Goal: Task Accomplishment & Management: Complete application form

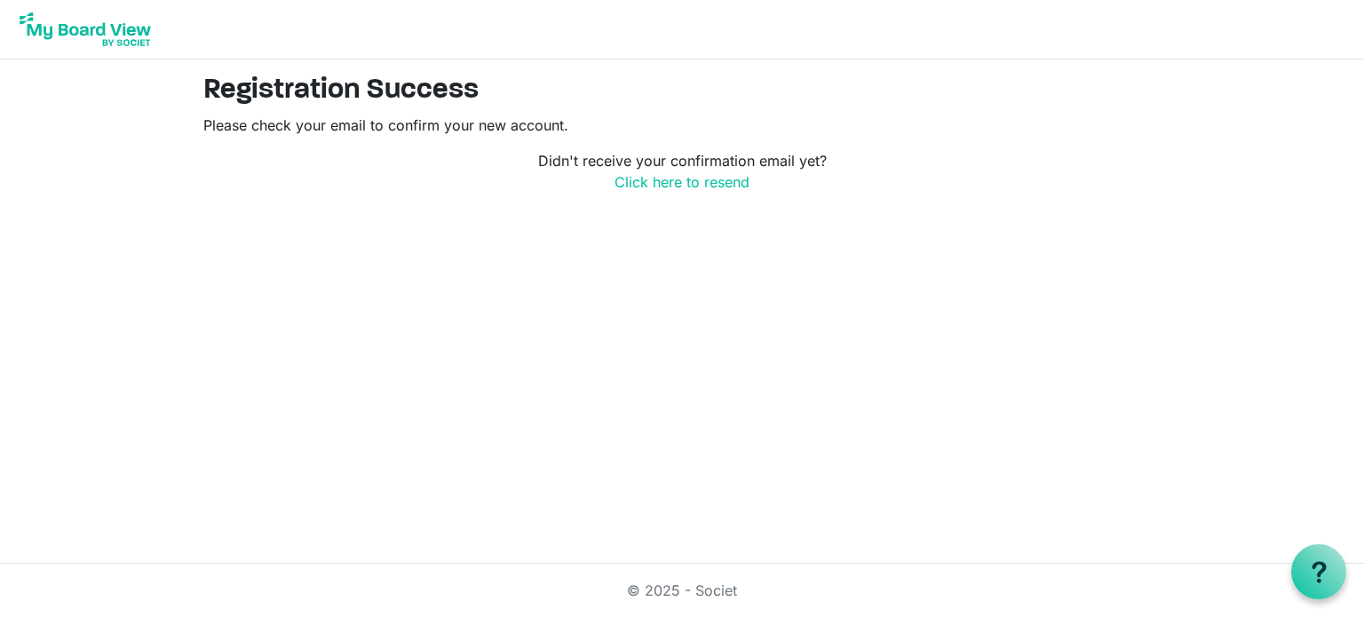
click at [112, 39] on img at bounding box center [85, 29] width 142 height 44
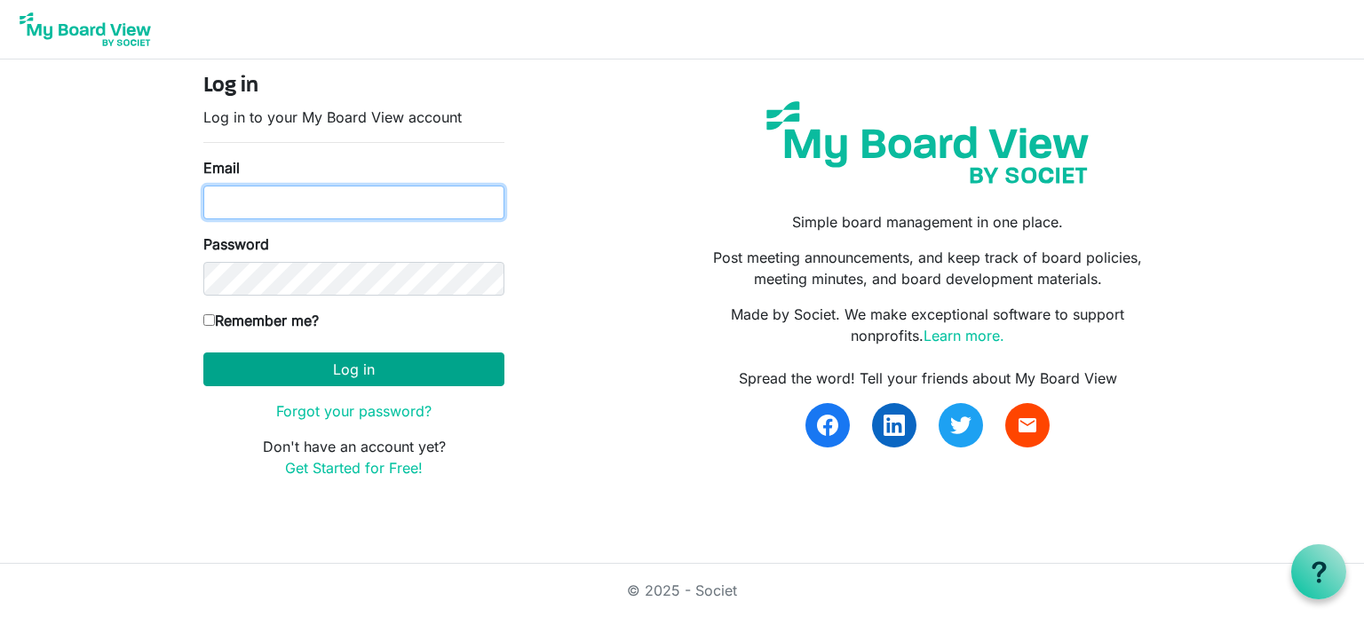
type input "[EMAIL_ADDRESS][DOMAIN_NAME]"
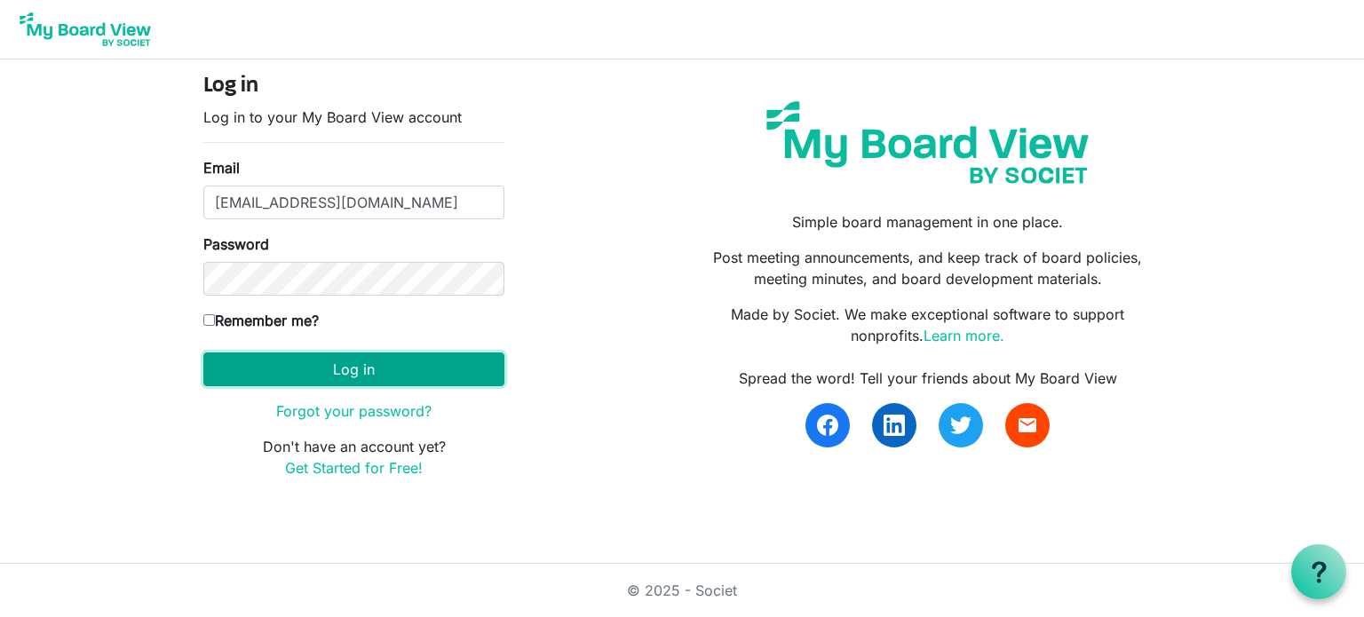
click at [361, 364] on button "Log in" at bounding box center [353, 370] width 301 height 34
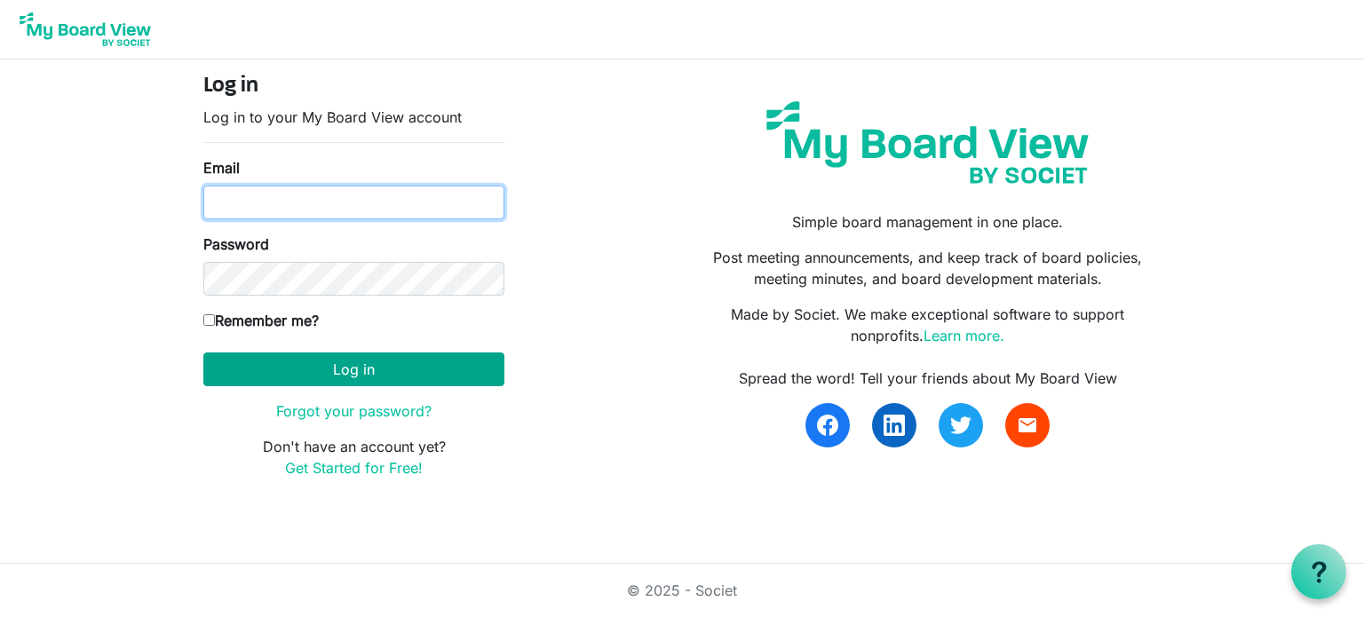
type input "PATEHB21@GMAIL.COM"
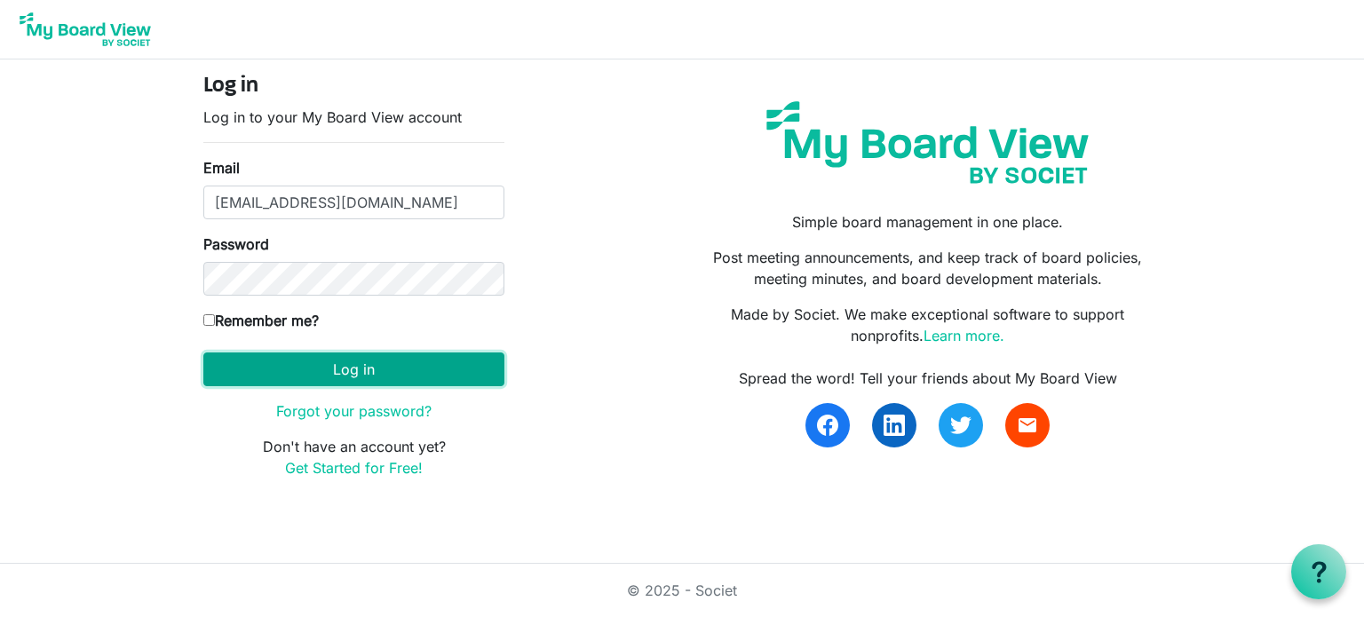
click at [374, 365] on button "Log in" at bounding box center [353, 370] width 301 height 34
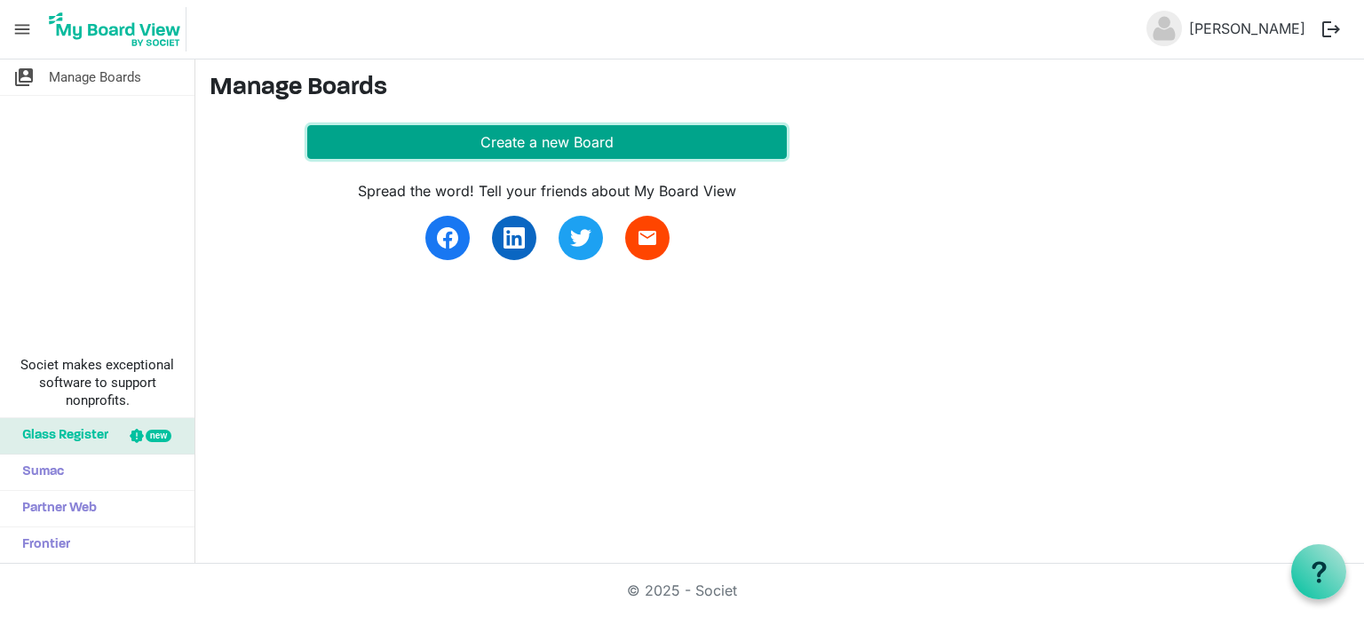
click at [468, 148] on button "Create a new Board" at bounding box center [547, 142] width 480 height 34
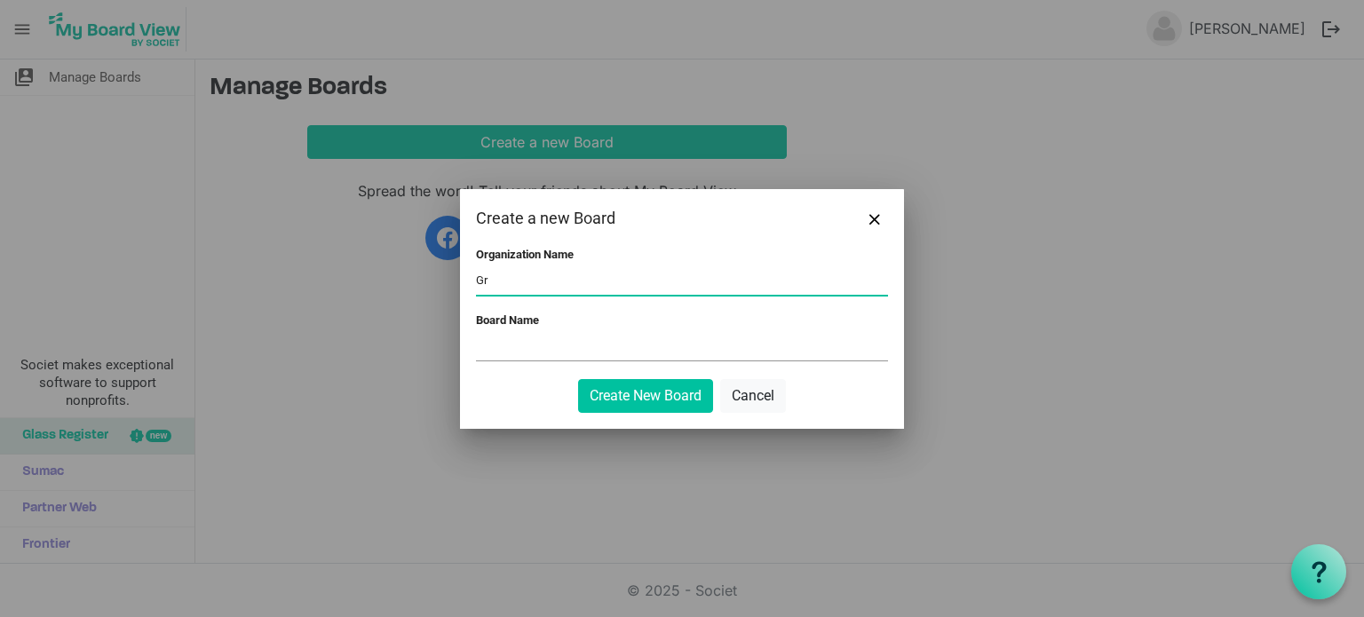
type input "G"
type input "Test"
click at [529, 338] on input "Board Name" at bounding box center [682, 347] width 412 height 27
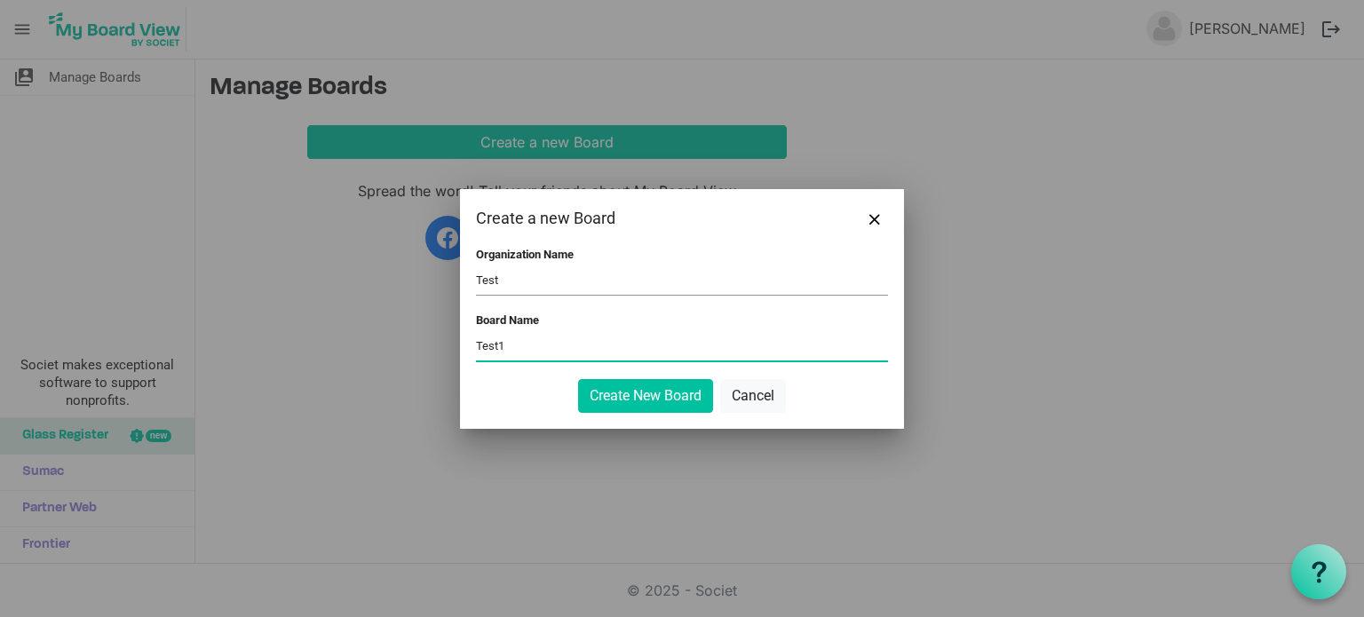
type input "Test1"
click at [515, 292] on input "Test" at bounding box center [682, 281] width 412 height 27
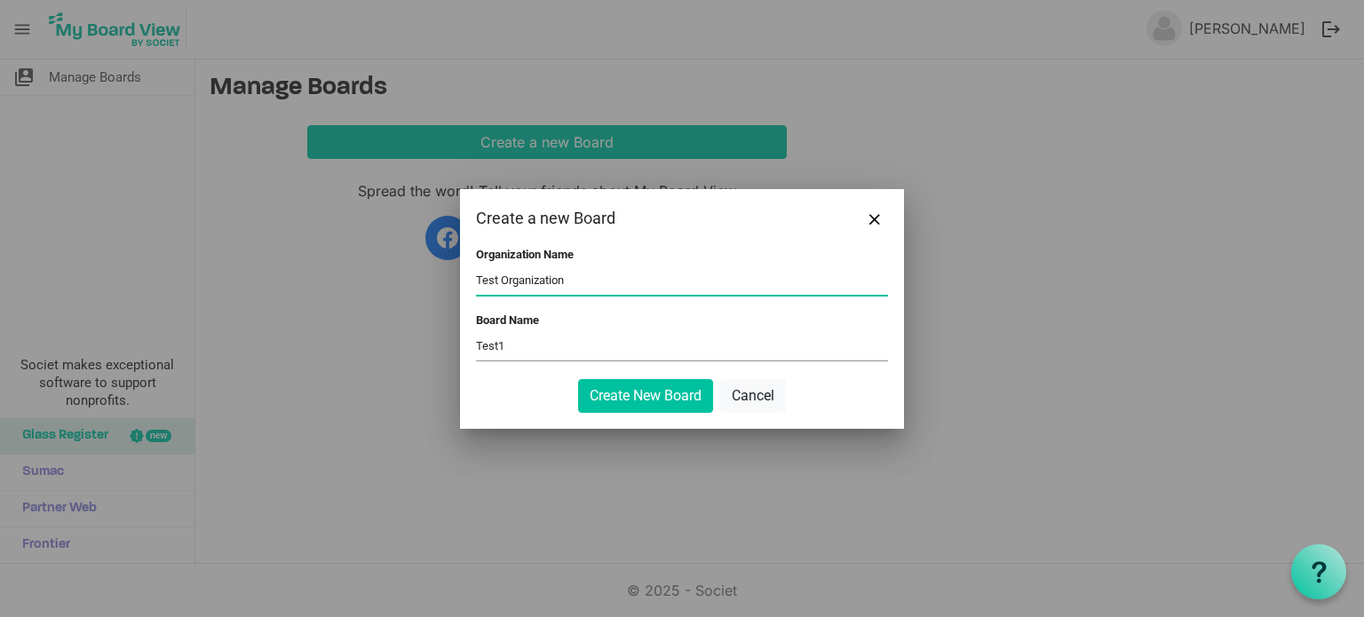
type input "Test Organization"
click at [530, 354] on input "Test1" at bounding box center [682, 347] width 412 height 27
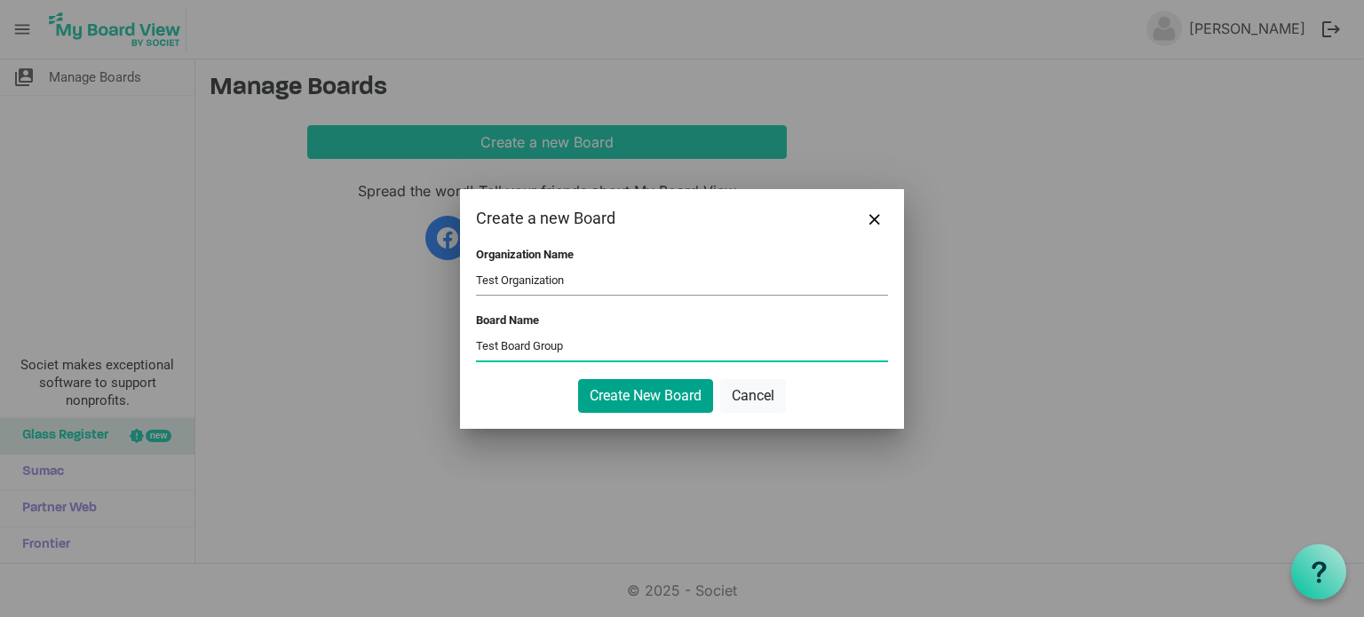
type input "Test Board Group"
click at [649, 402] on button "Create New Board" at bounding box center [645, 396] width 135 height 34
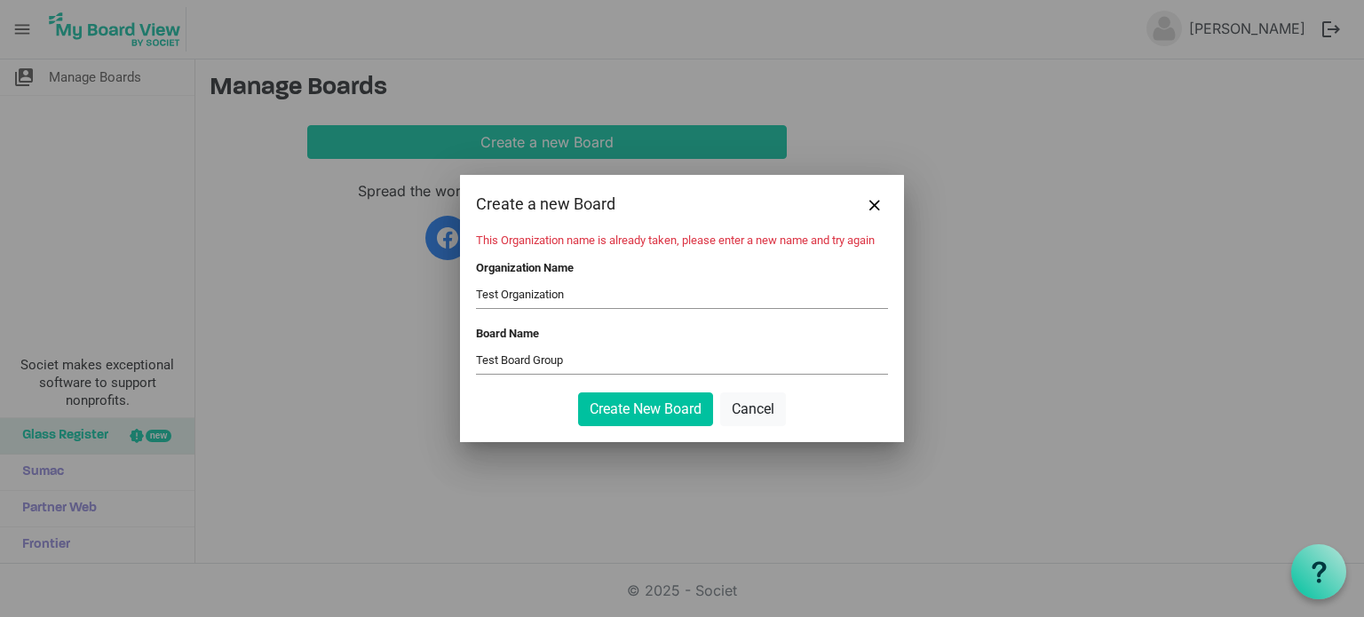
click at [579, 300] on input "Test Organization" at bounding box center [682, 295] width 412 height 27
type input "Test Organization123"
click at [588, 362] on input "Test Board Group" at bounding box center [682, 360] width 412 height 27
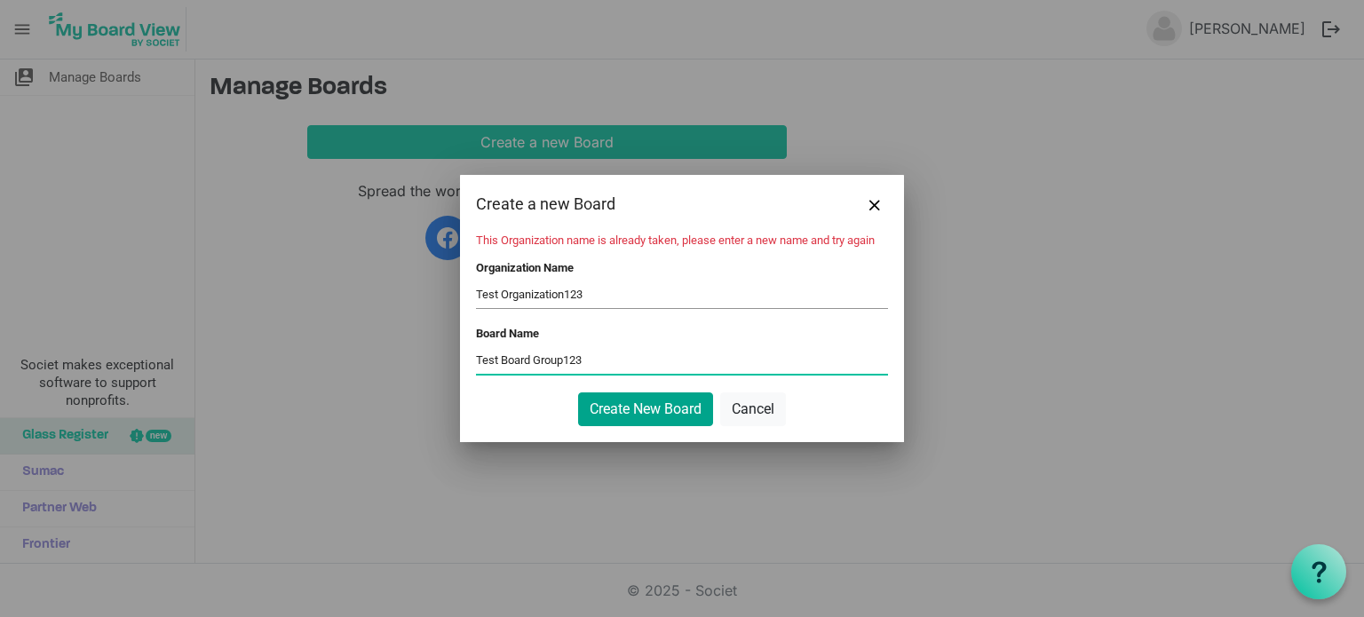
type input "Test Board Group123"
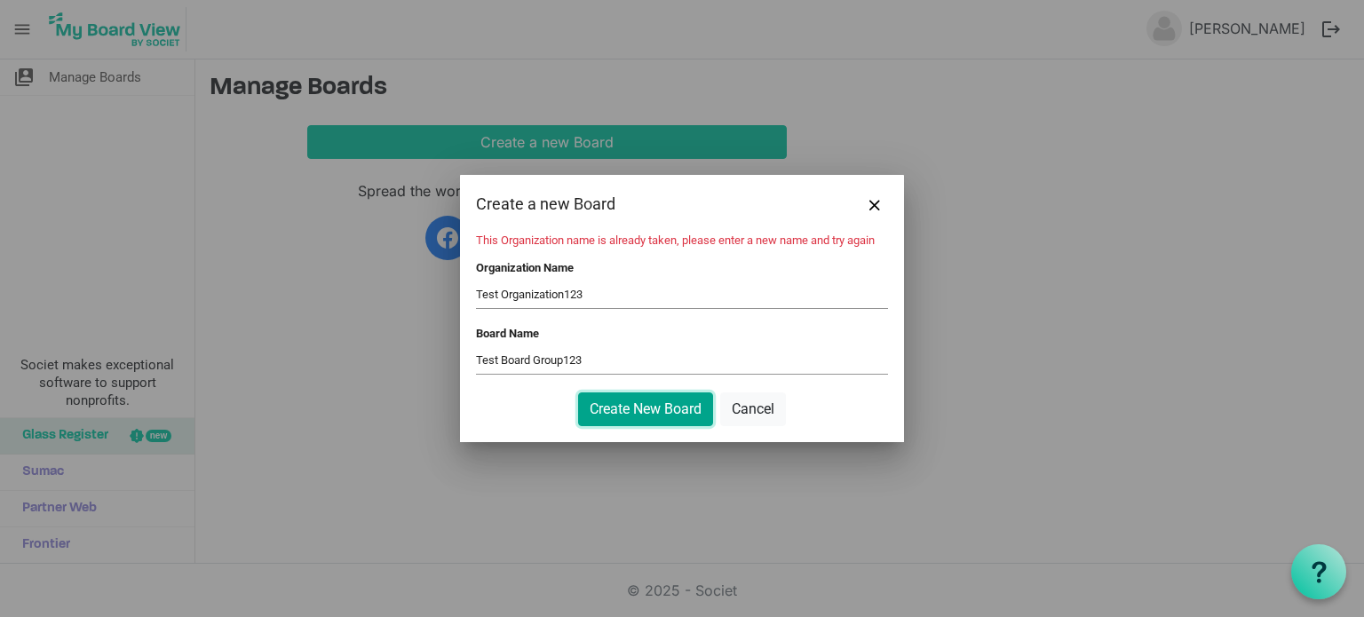
click at [637, 401] on button "Create New Board" at bounding box center [645, 410] width 135 height 34
click at [617, 292] on input "Test Organization123" at bounding box center [682, 295] width 412 height 27
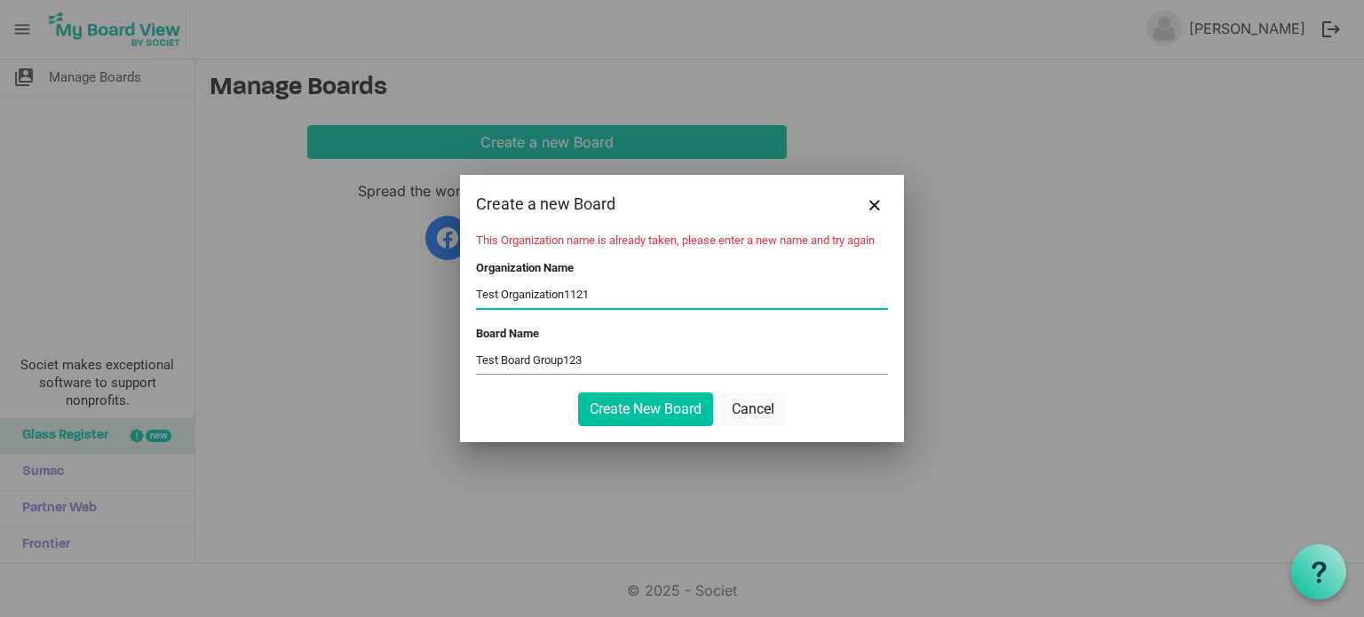
type input "Test Organization1121"
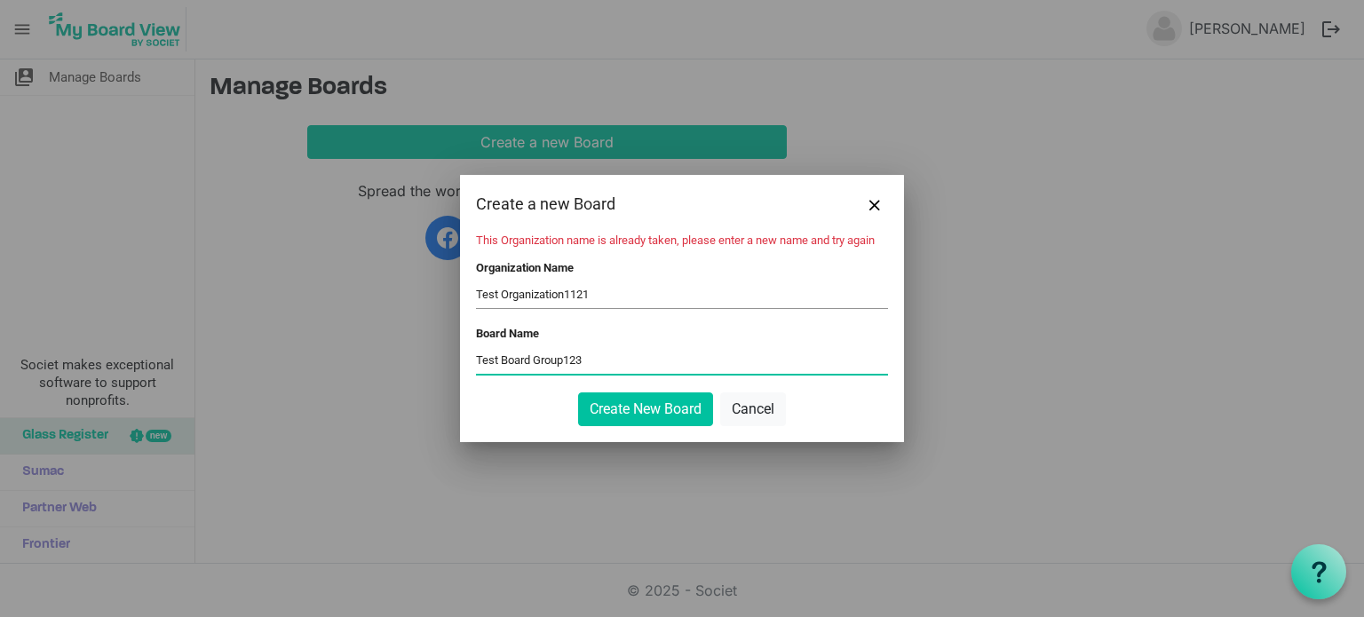
click at [597, 354] on input "Test Board Group123" at bounding box center [682, 360] width 412 height 27
type input "Test Board Group1121"
click at [628, 415] on button "Create New Board" at bounding box center [645, 410] width 135 height 34
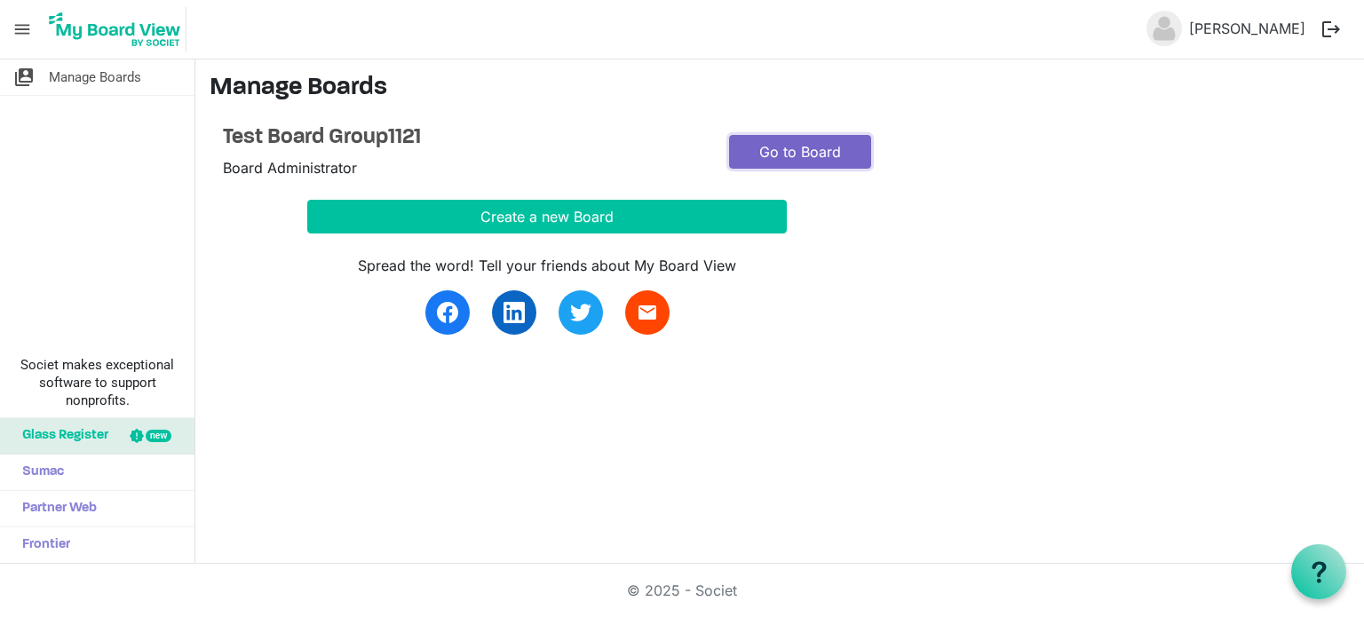
click at [817, 143] on link "Go to Board" at bounding box center [800, 152] width 142 height 34
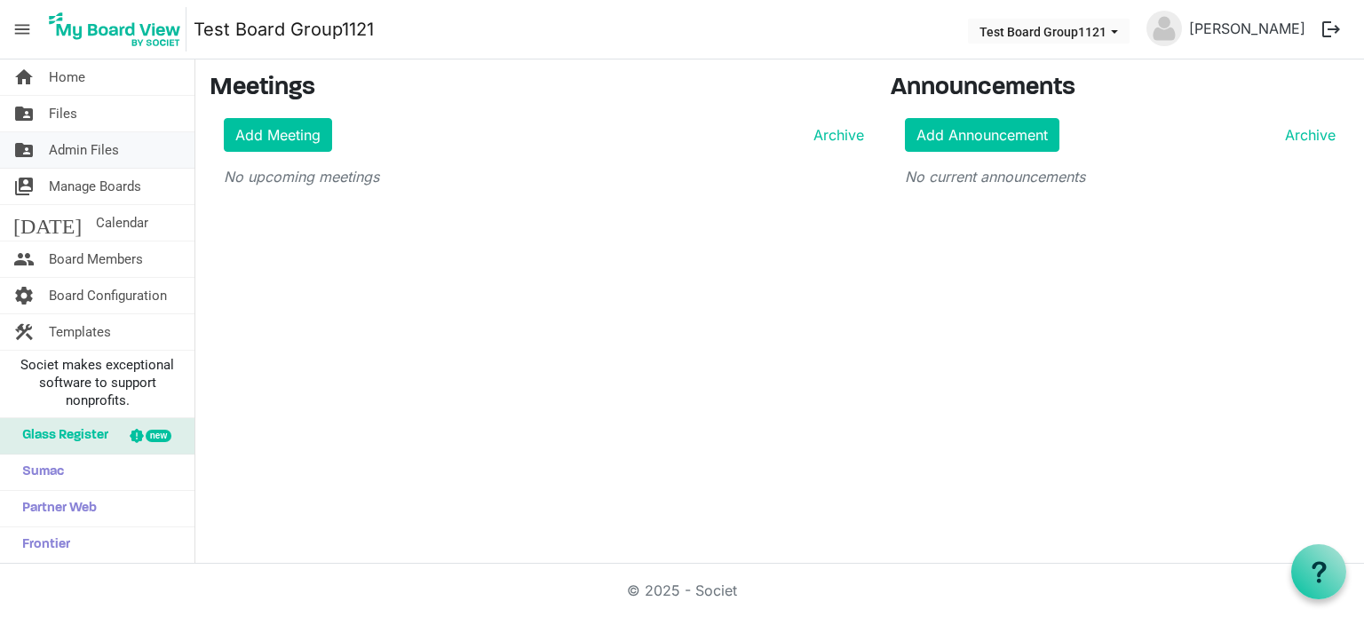
click at [116, 152] on span "Admin Files" at bounding box center [84, 150] width 70 height 36
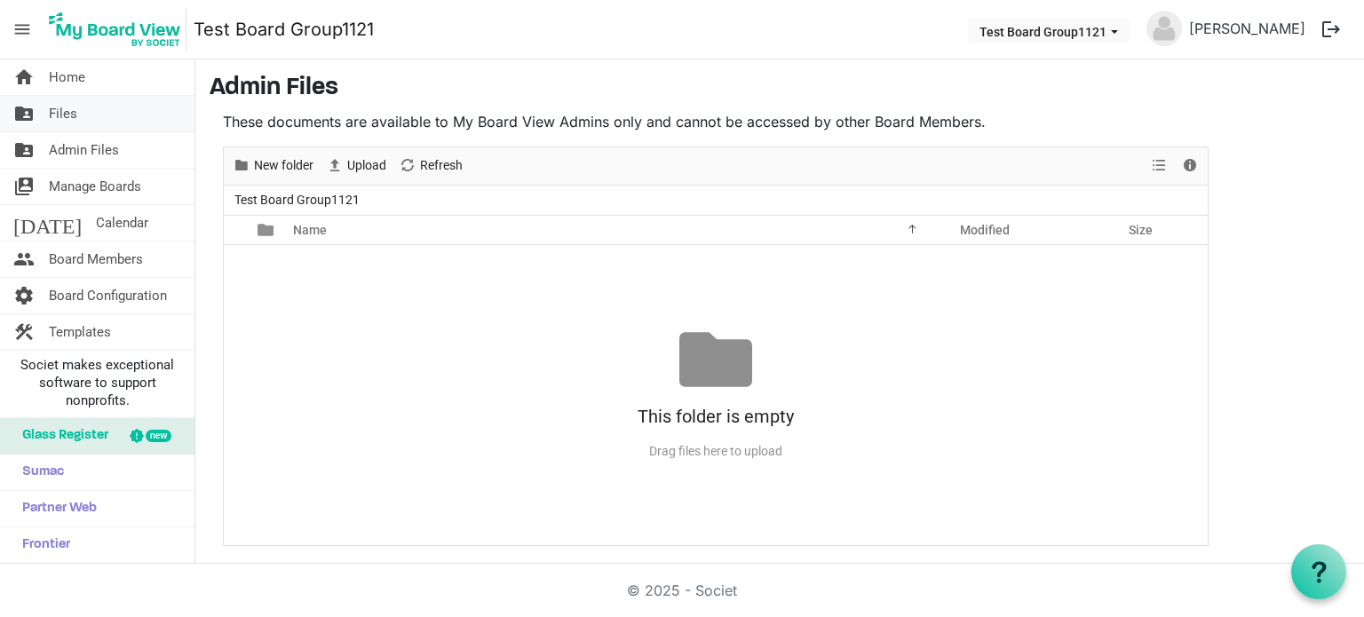
click at [71, 104] on span "Files" at bounding box center [63, 114] width 28 height 36
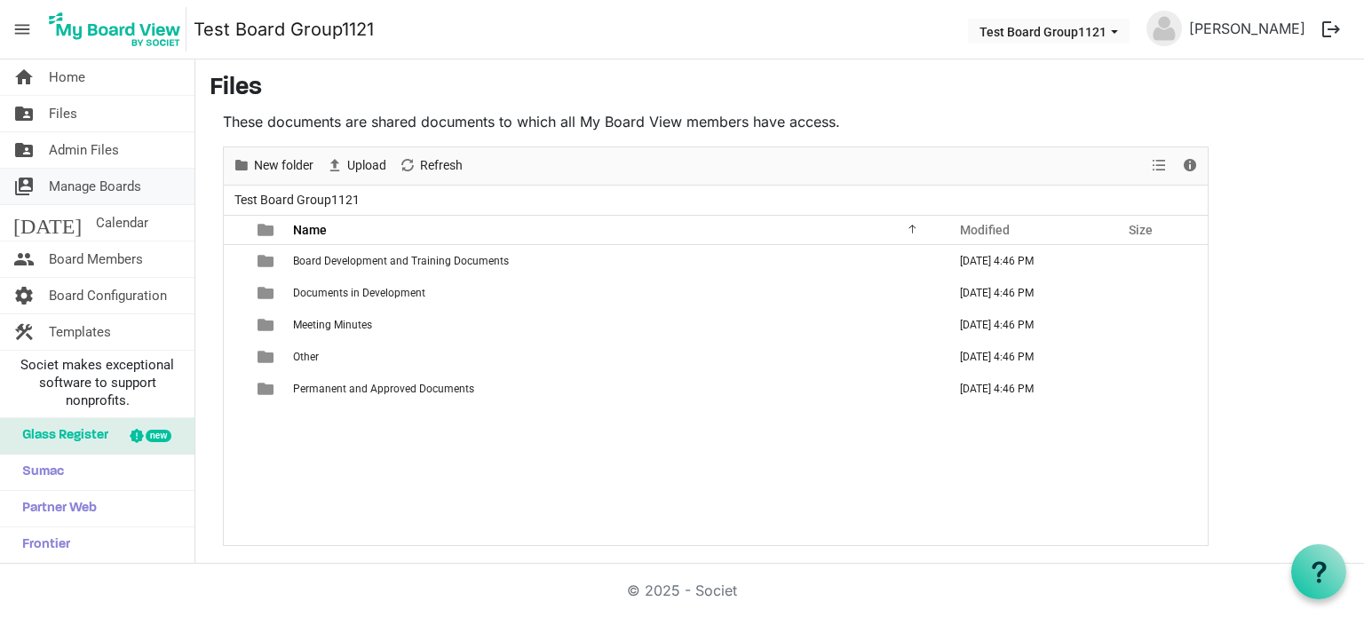
click at [171, 195] on link "switch_account Manage Boards" at bounding box center [97, 187] width 195 height 36
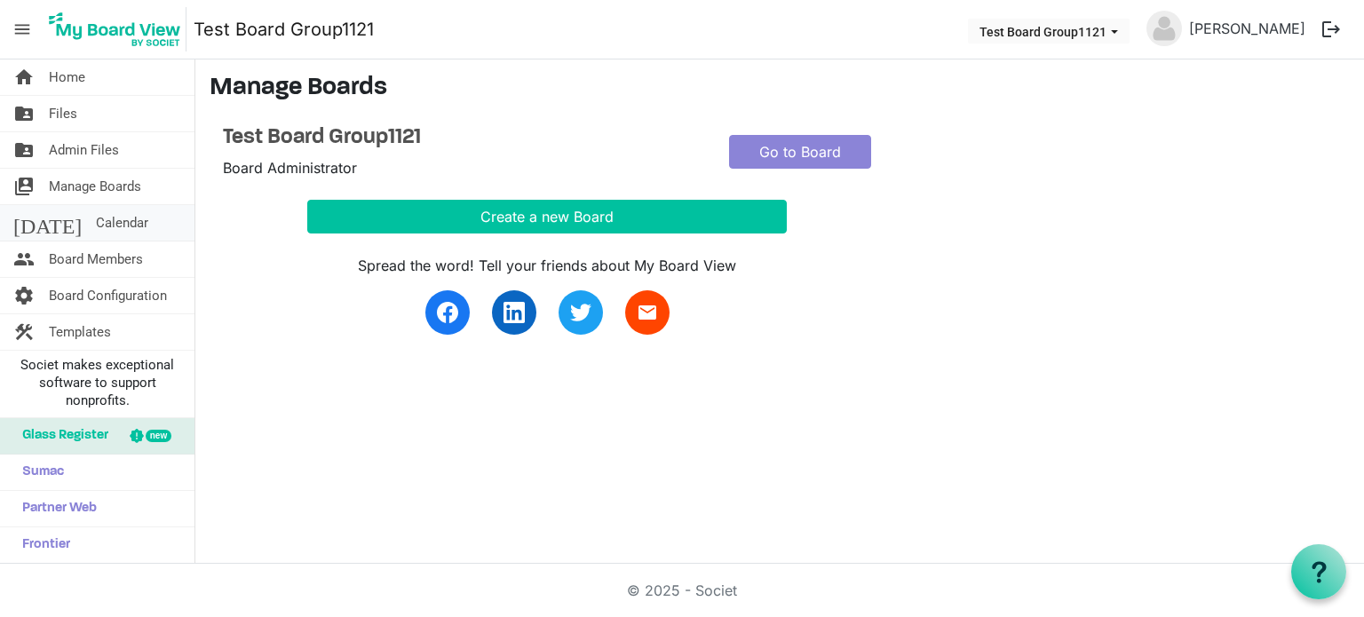
click at [126, 234] on link "[DATE] Calendar" at bounding box center [97, 223] width 195 height 36
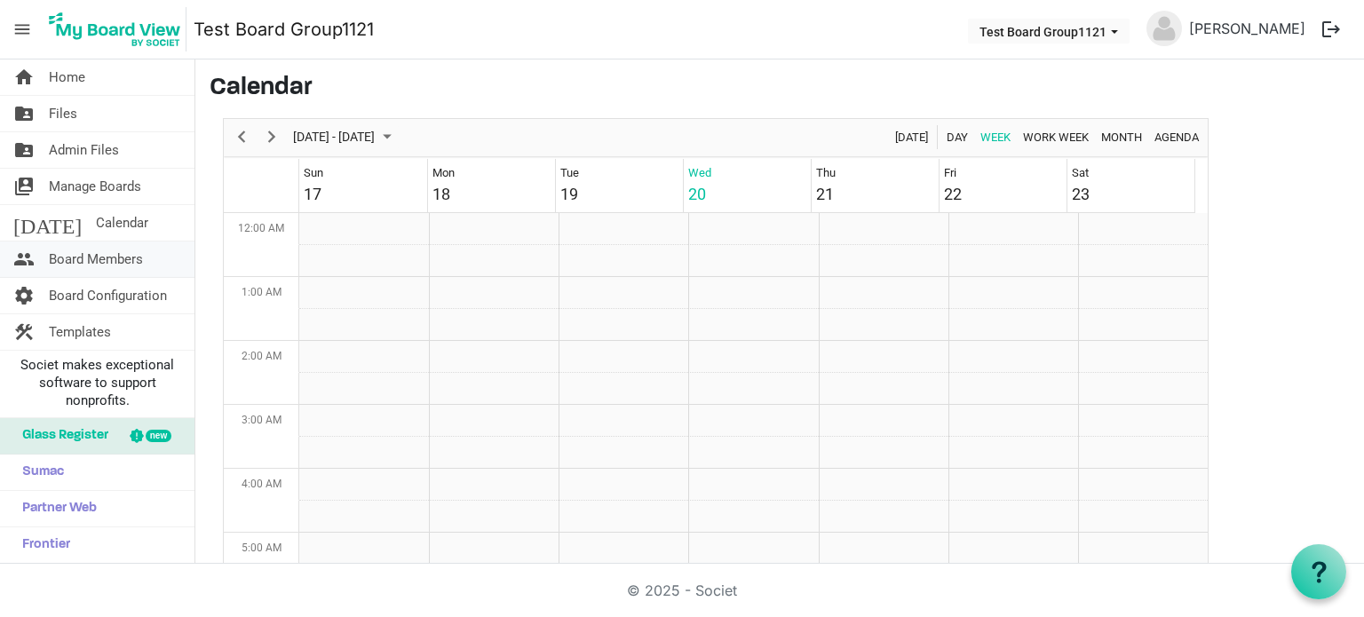
scroll to position [576, 0]
click at [141, 265] on span "Board Members" at bounding box center [96, 260] width 94 height 36
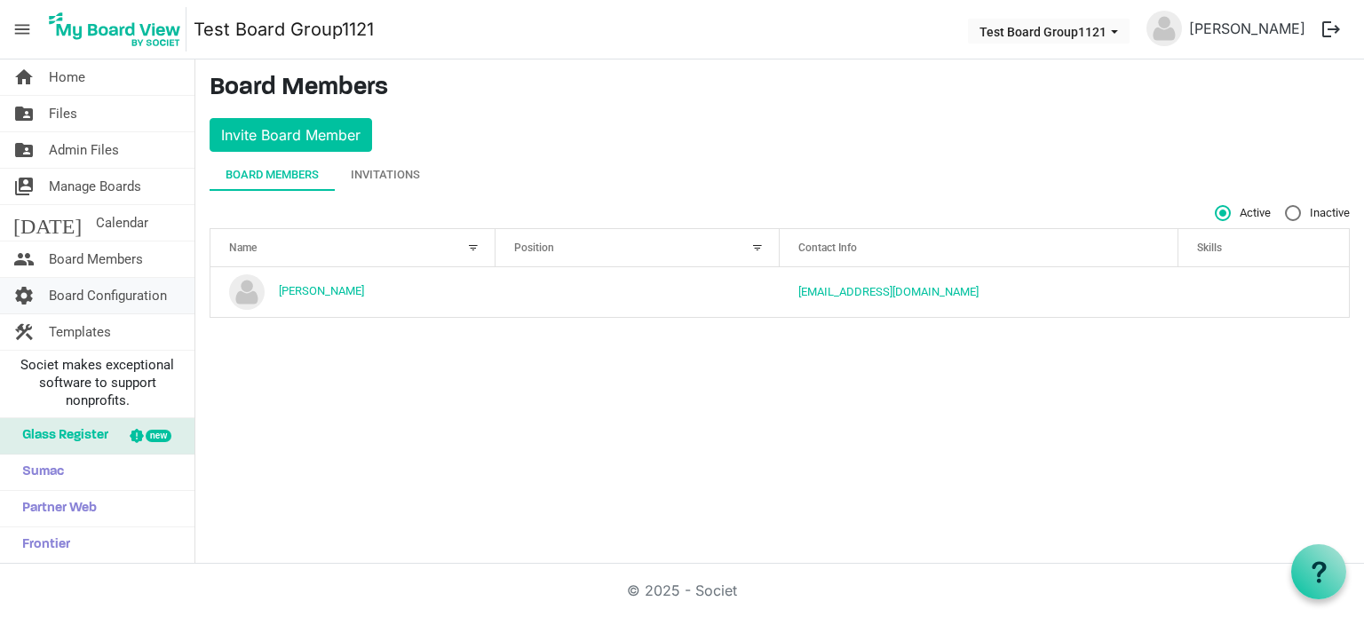
click at [141, 290] on span "Board Configuration" at bounding box center [108, 296] width 118 height 36
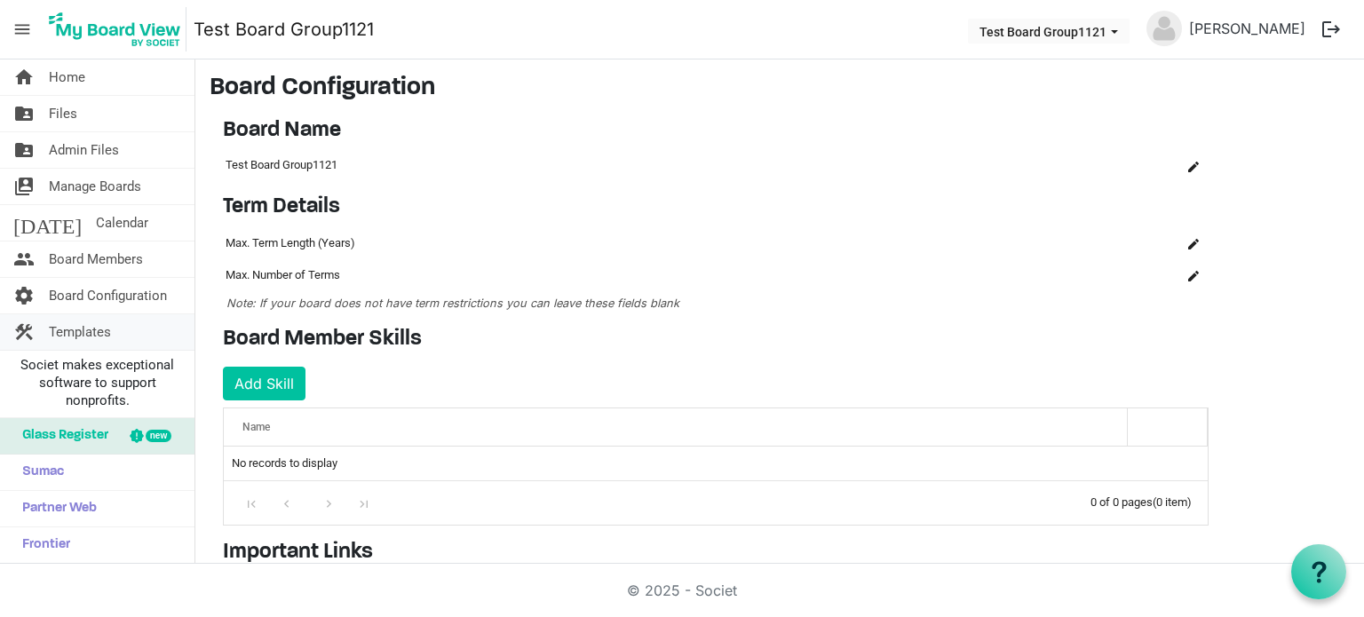
click at [104, 324] on span "Templates" at bounding box center [80, 332] width 62 height 36
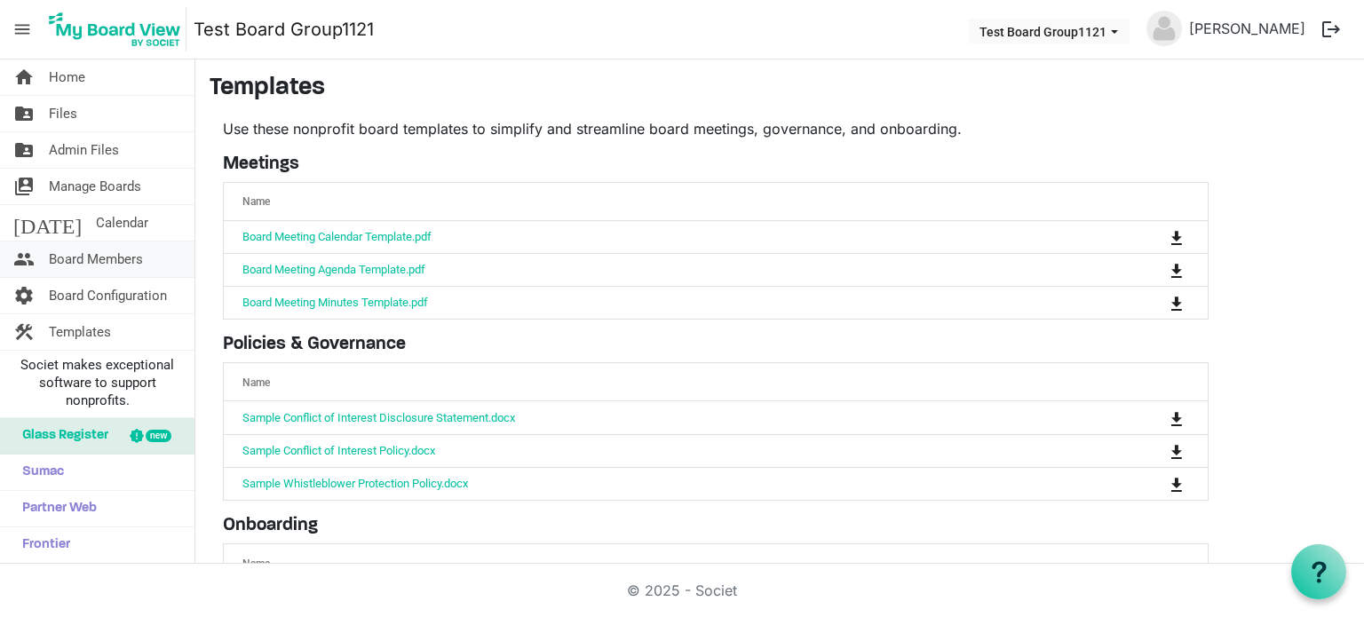
click at [128, 256] on span "Board Members" at bounding box center [96, 260] width 94 height 36
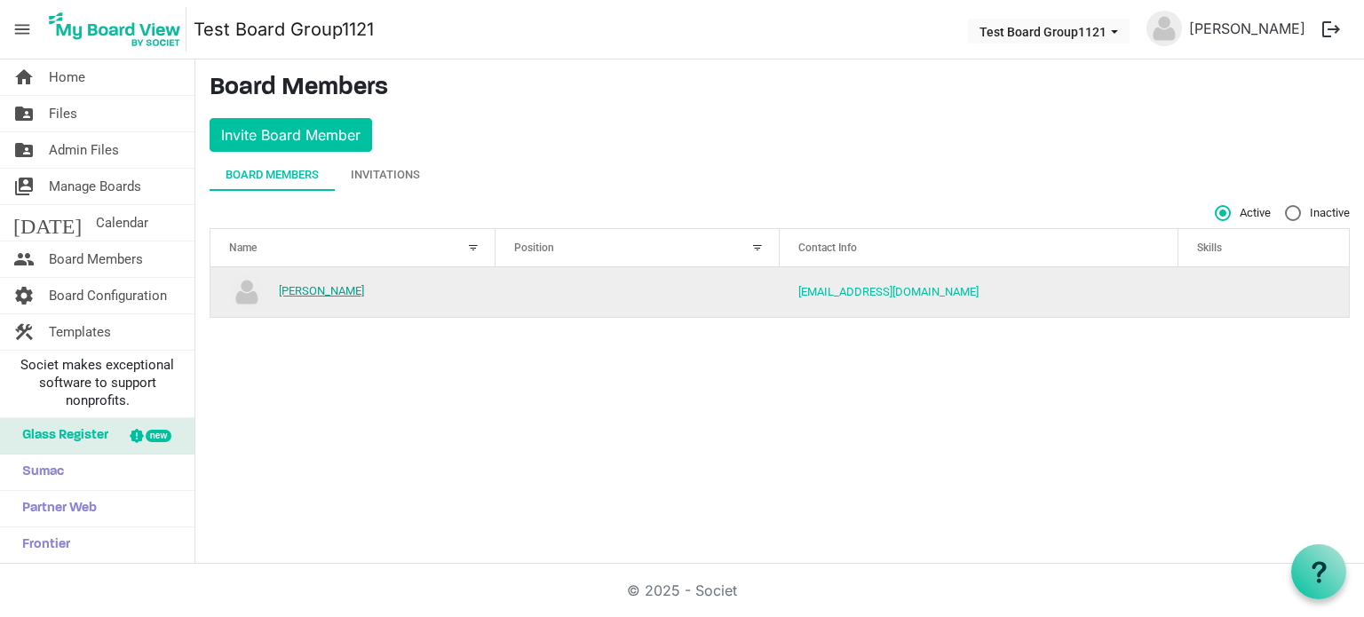
click at [306, 288] on link "[PERSON_NAME]" at bounding box center [321, 290] width 85 height 13
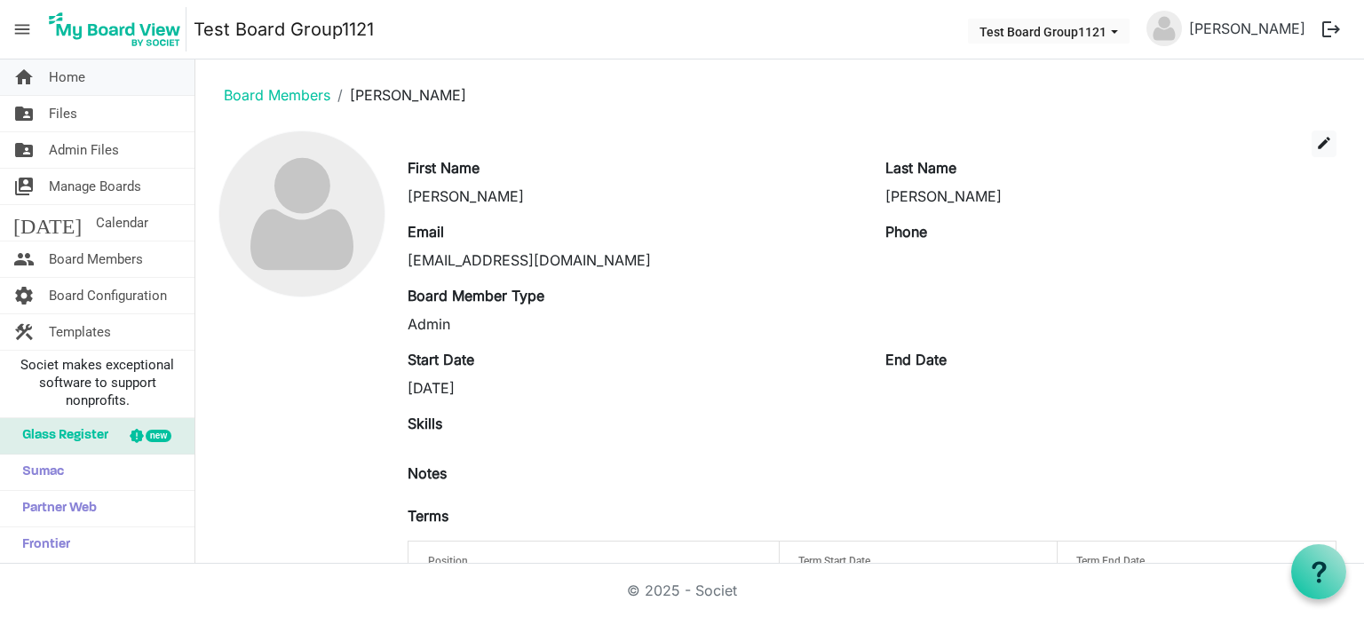
click at [94, 79] on link "home Home" at bounding box center [97, 78] width 195 height 36
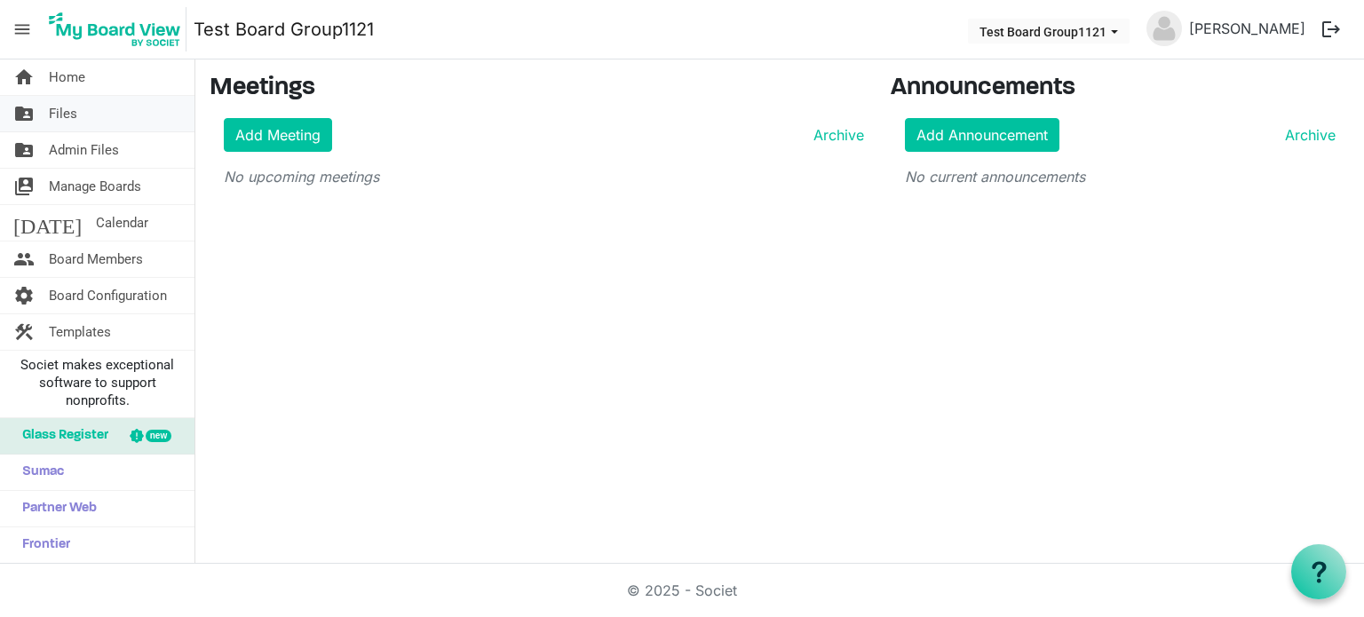
click at [96, 128] on link "folder_shared Files" at bounding box center [97, 114] width 195 height 36
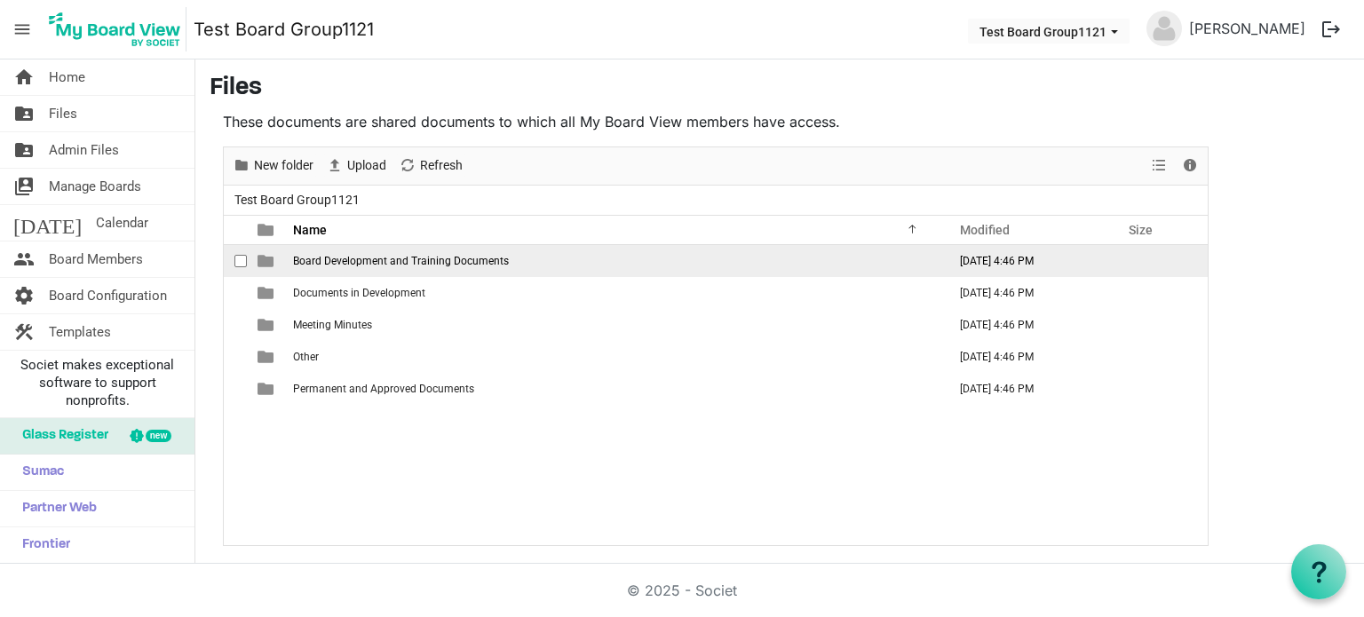
click at [430, 257] on span "Board Development and Training Documents" at bounding box center [401, 261] width 216 height 12
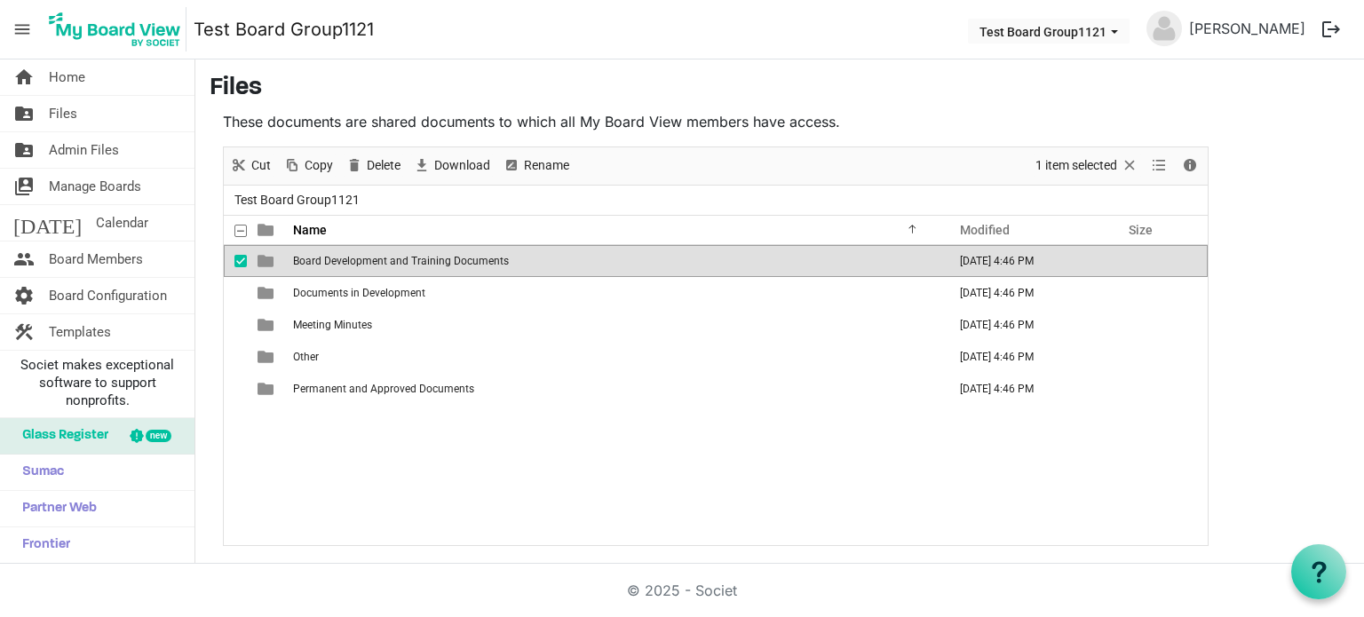
click at [430, 257] on span "Board Development and Training Documents" at bounding box center [401, 261] width 216 height 12
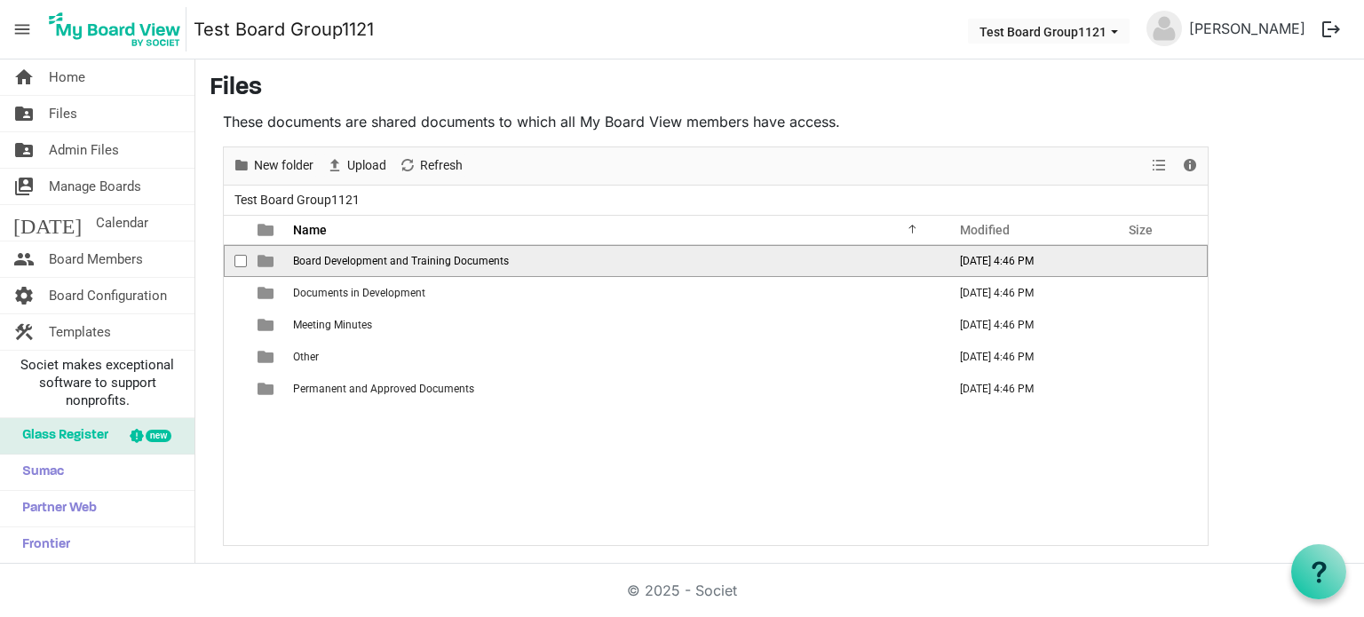
click at [430, 257] on span "Board Development and Training Documents" at bounding box center [401, 261] width 216 height 12
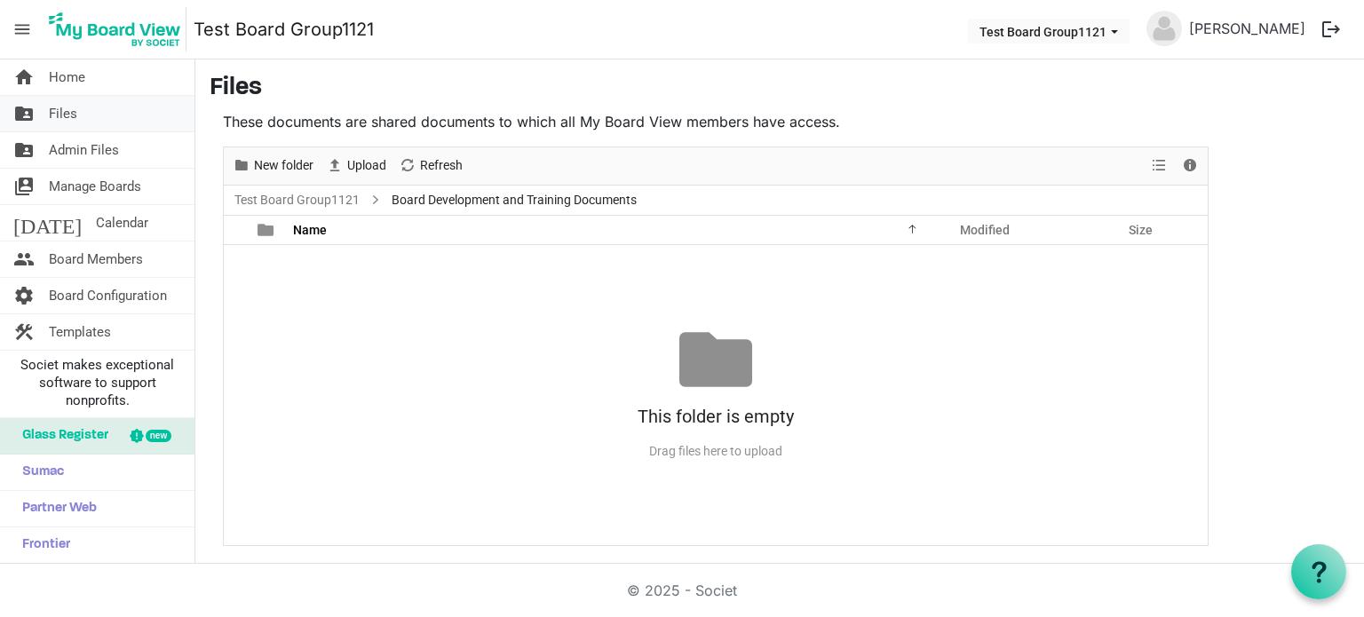
click at [125, 121] on link "folder_shared Files" at bounding box center [97, 114] width 195 height 36
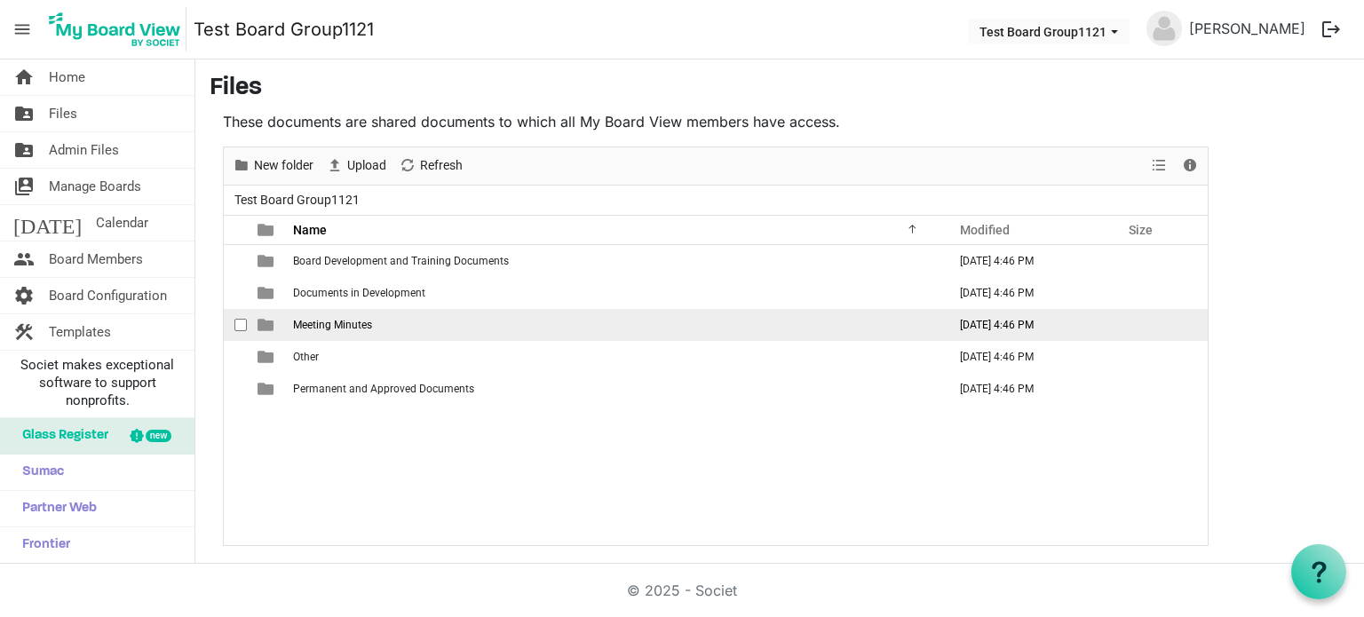
click at [412, 324] on td "Meeting Minutes" at bounding box center [615, 325] width 654 height 32
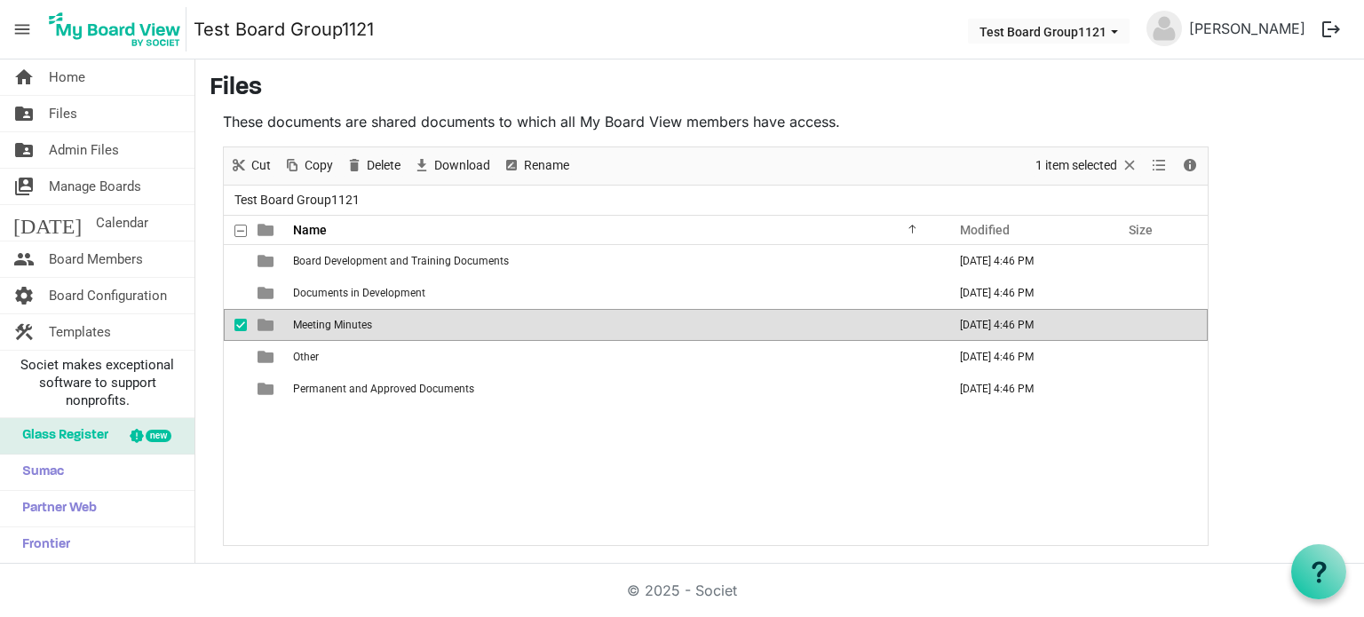
click at [412, 324] on td "Meeting Minutes" at bounding box center [615, 325] width 654 height 32
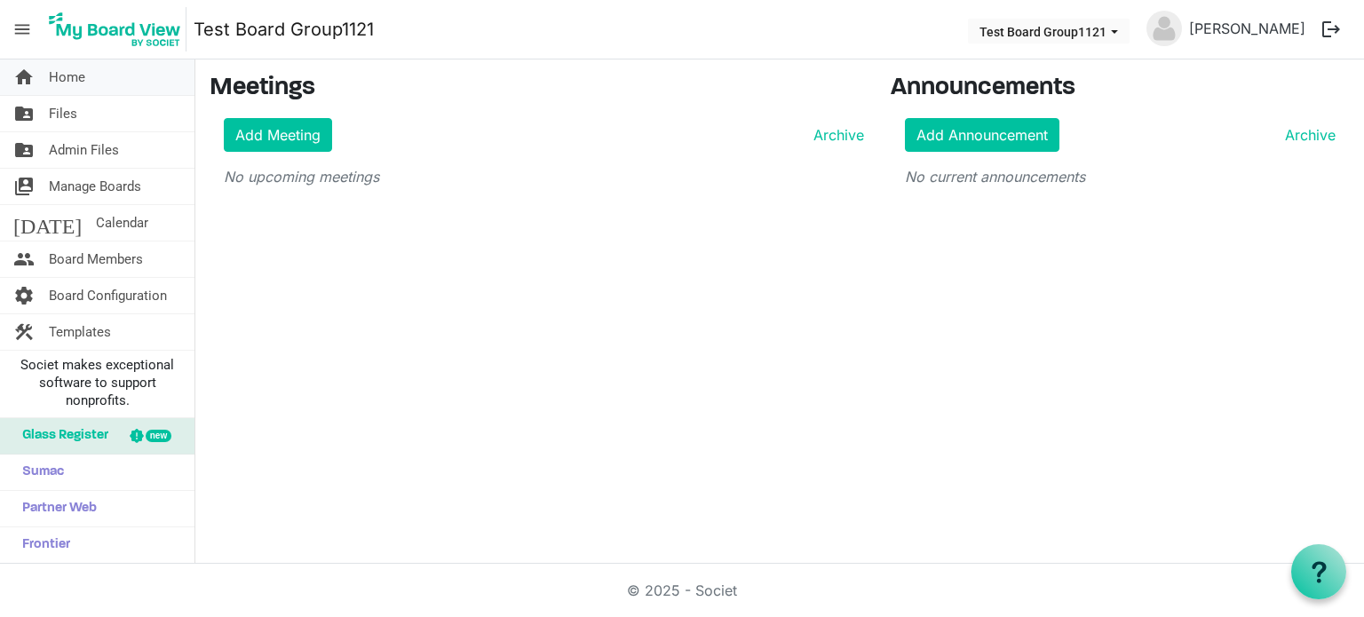
click at [143, 74] on link "home Home" at bounding box center [97, 78] width 195 height 36
click at [91, 96] on link "folder_shared Files" at bounding box center [97, 114] width 195 height 36
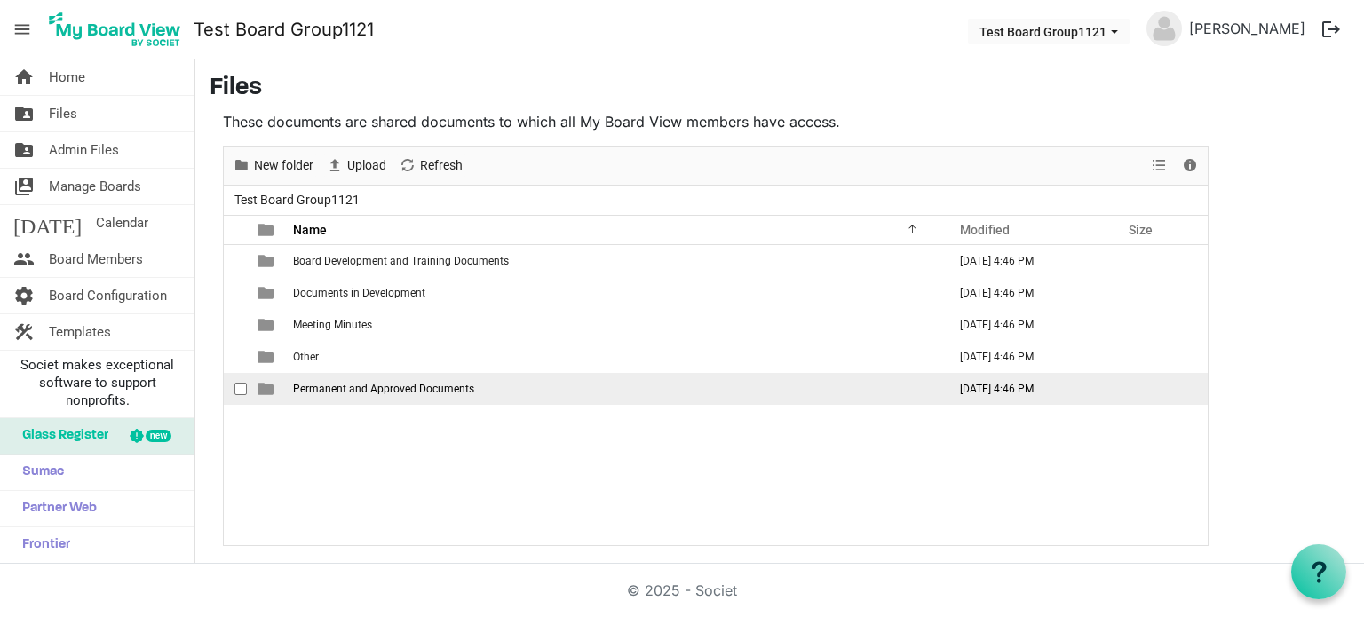
click at [367, 393] on td "Permanent and Approved Documents" at bounding box center [615, 389] width 654 height 32
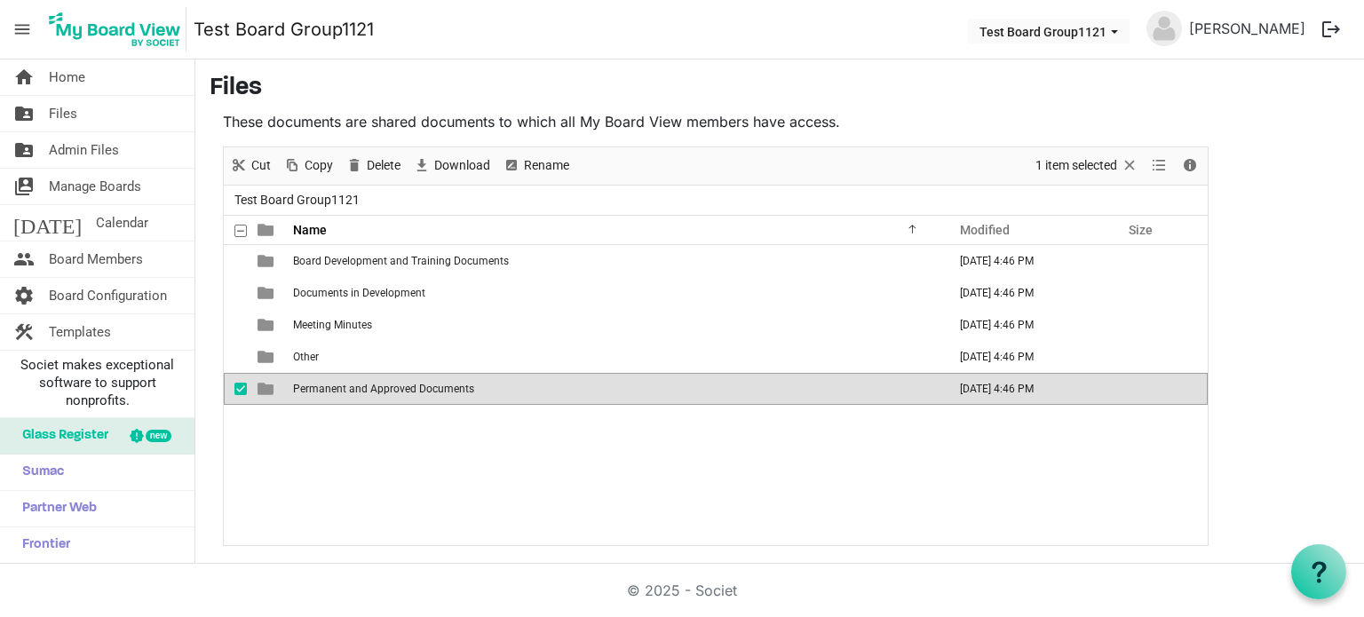
click at [367, 393] on td "Permanent and Approved Documents" at bounding box center [615, 389] width 654 height 32
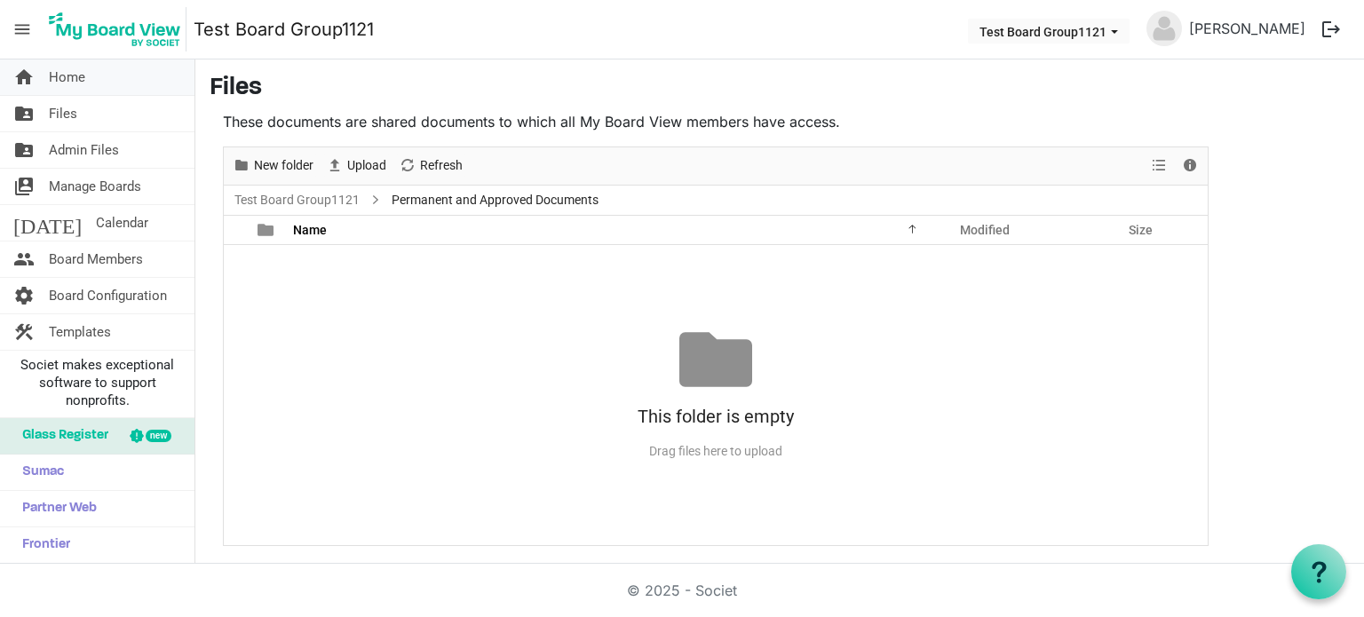
click at [118, 74] on link "home Home" at bounding box center [97, 78] width 195 height 36
